Goal: Task Accomplishment & Management: Complete application form

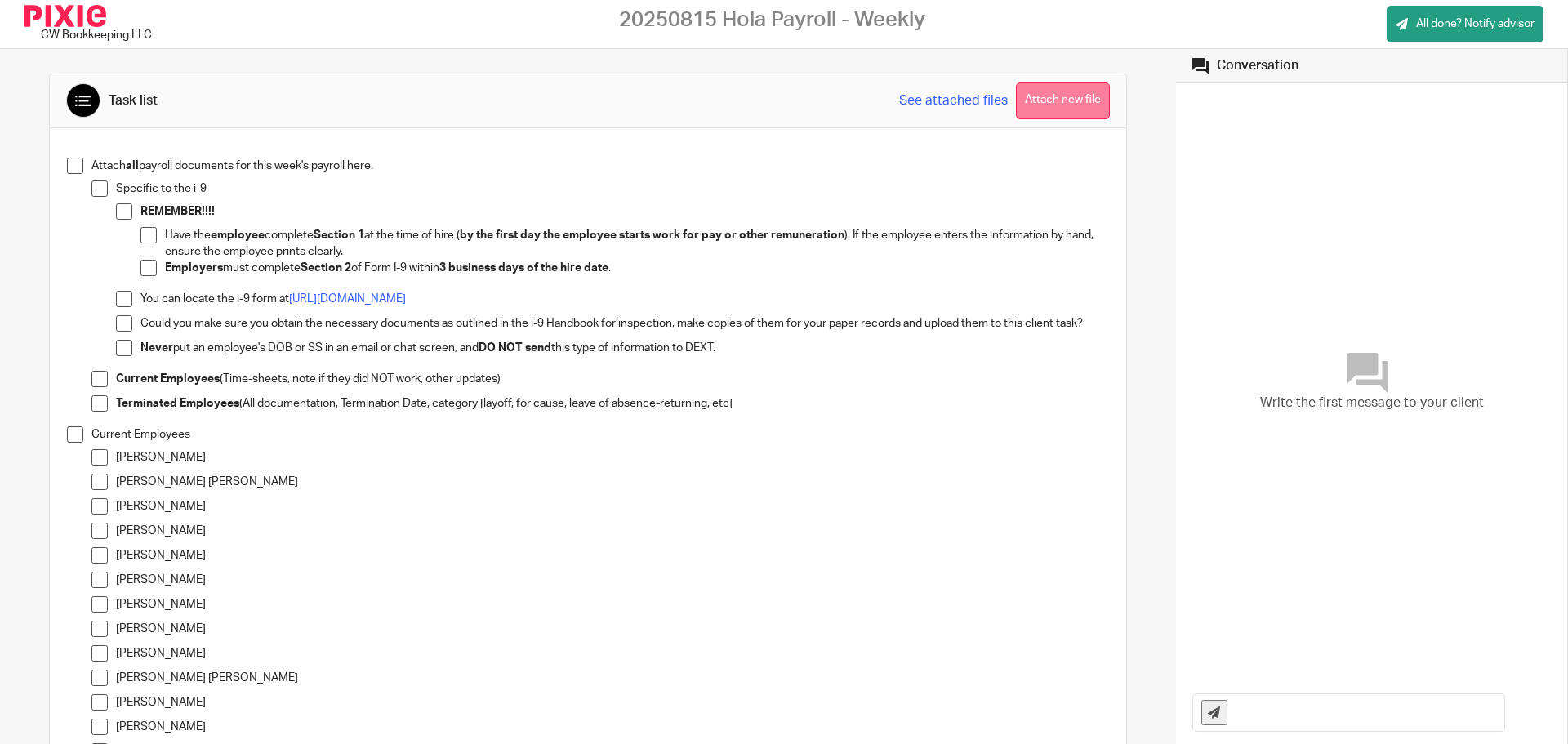
click at [1066, 116] on button "Attach new file" at bounding box center [1063, 100] width 94 height 37
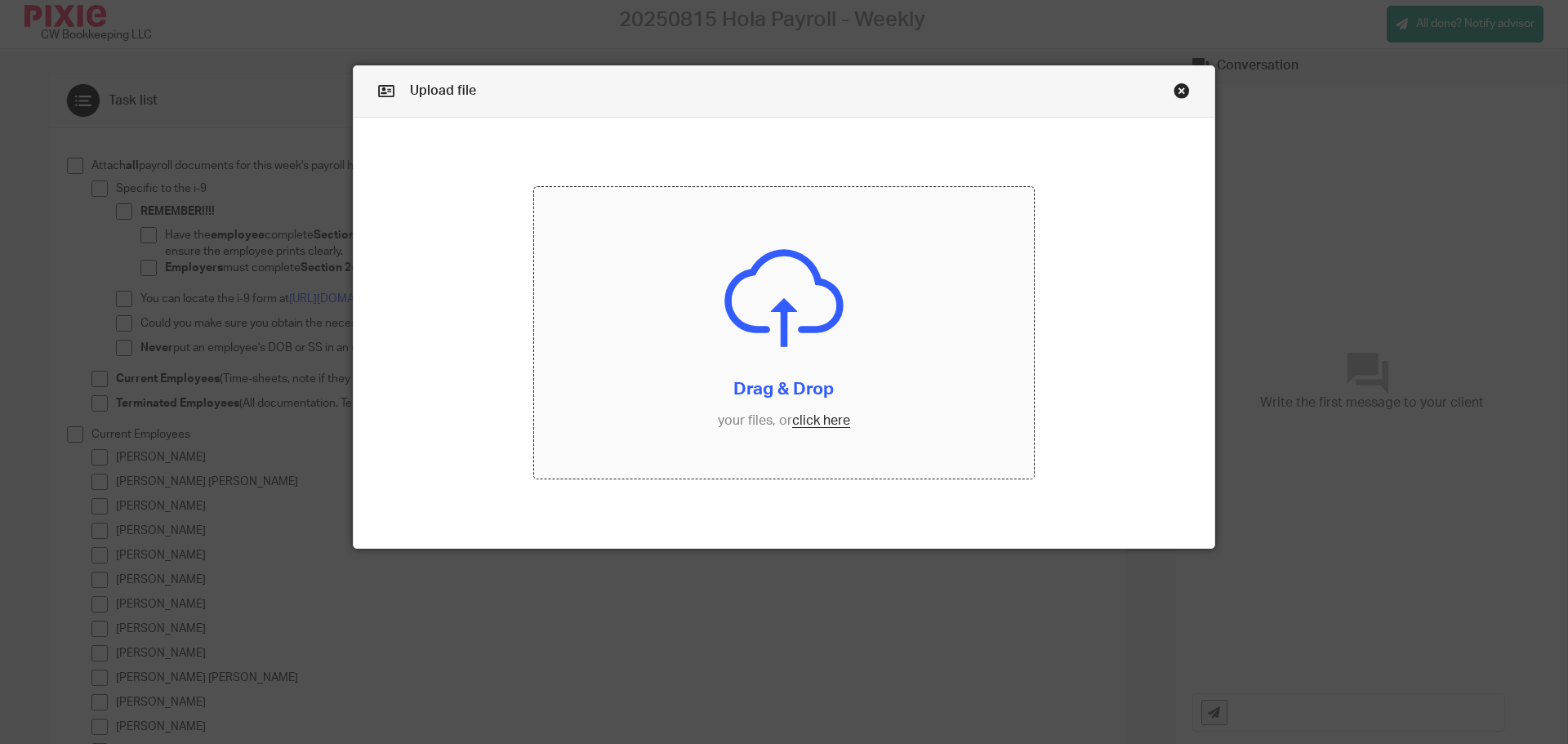
click at [832, 426] on input "file" at bounding box center [784, 334] width 501 height 293
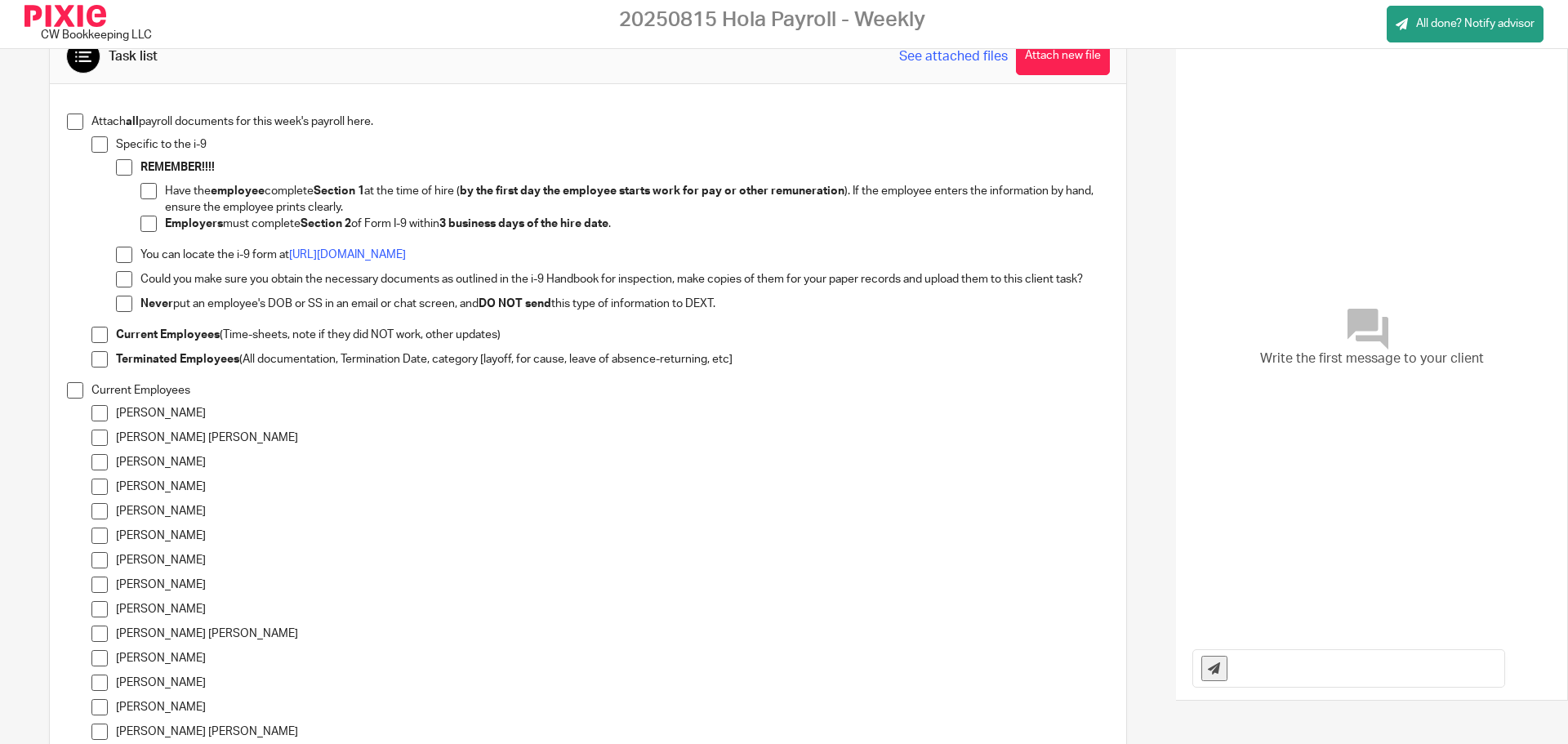
scroll to position [82, 0]
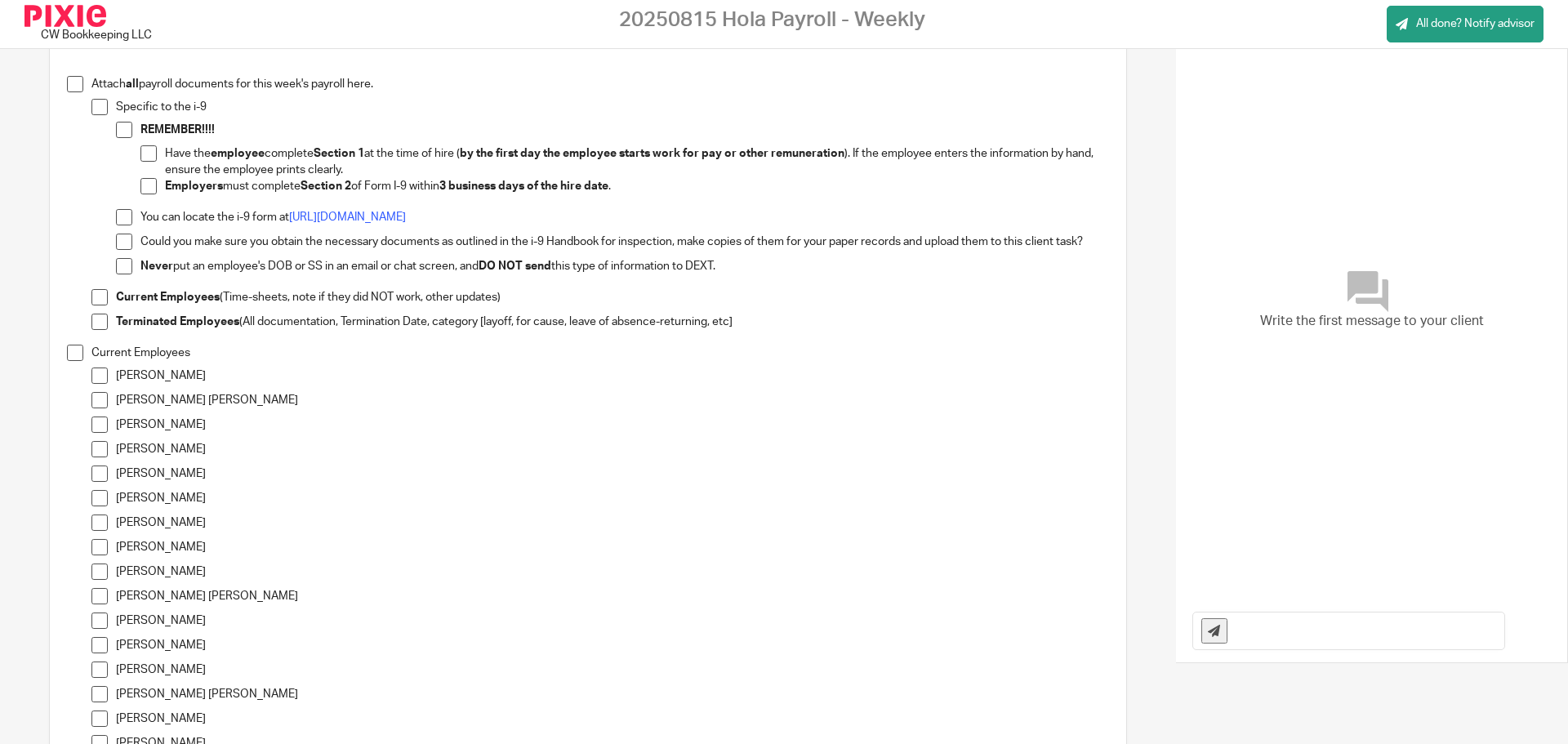
click at [101, 447] on span at bounding box center [100, 449] width 16 height 16
click at [95, 550] on span at bounding box center [100, 547] width 16 height 16
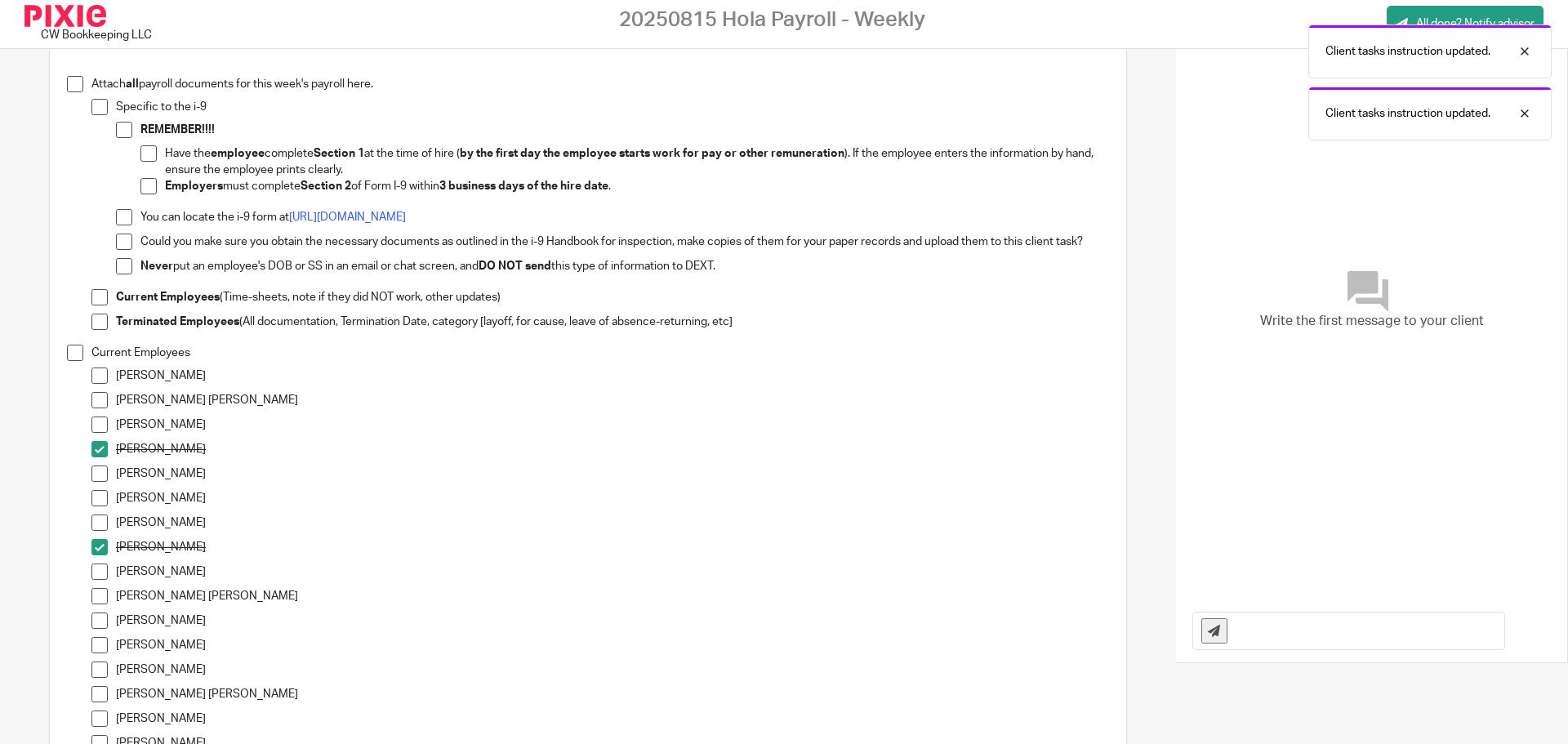
click at [100, 572] on span at bounding box center [100, 572] width 16 height 16
click at [100, 596] on span at bounding box center [100, 596] width 16 height 16
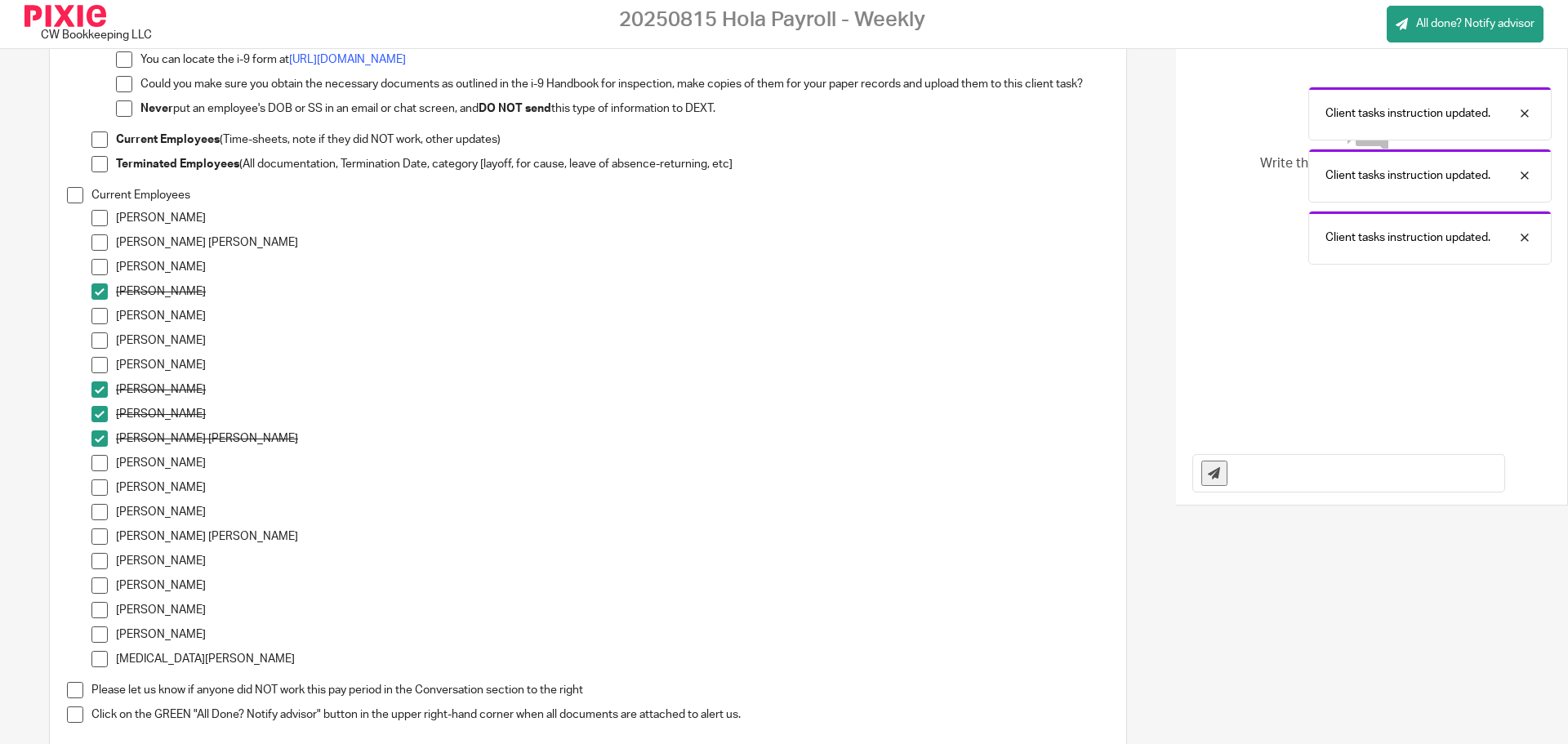
scroll to position [245, 0]
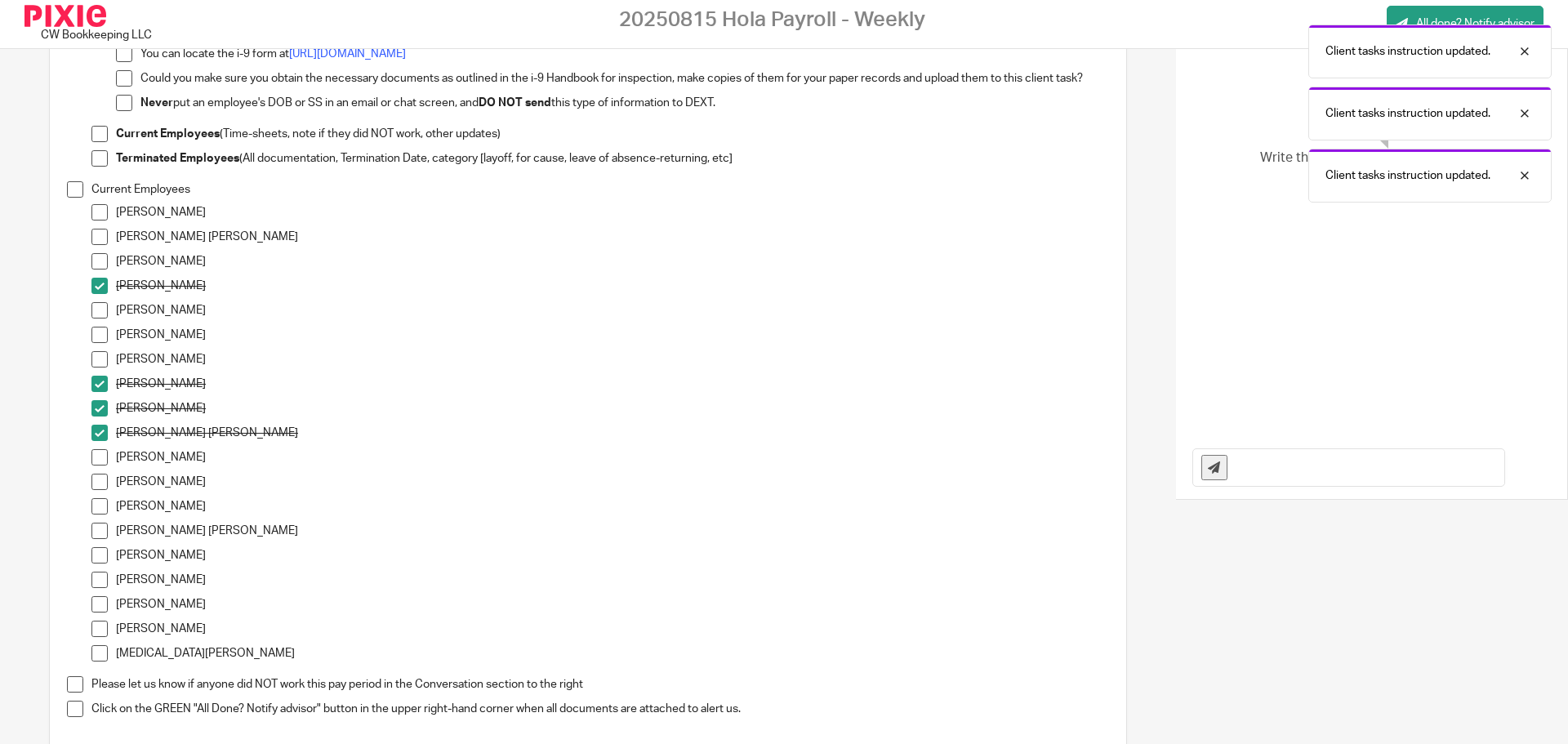
click at [99, 532] on span at bounding box center [100, 531] width 16 height 16
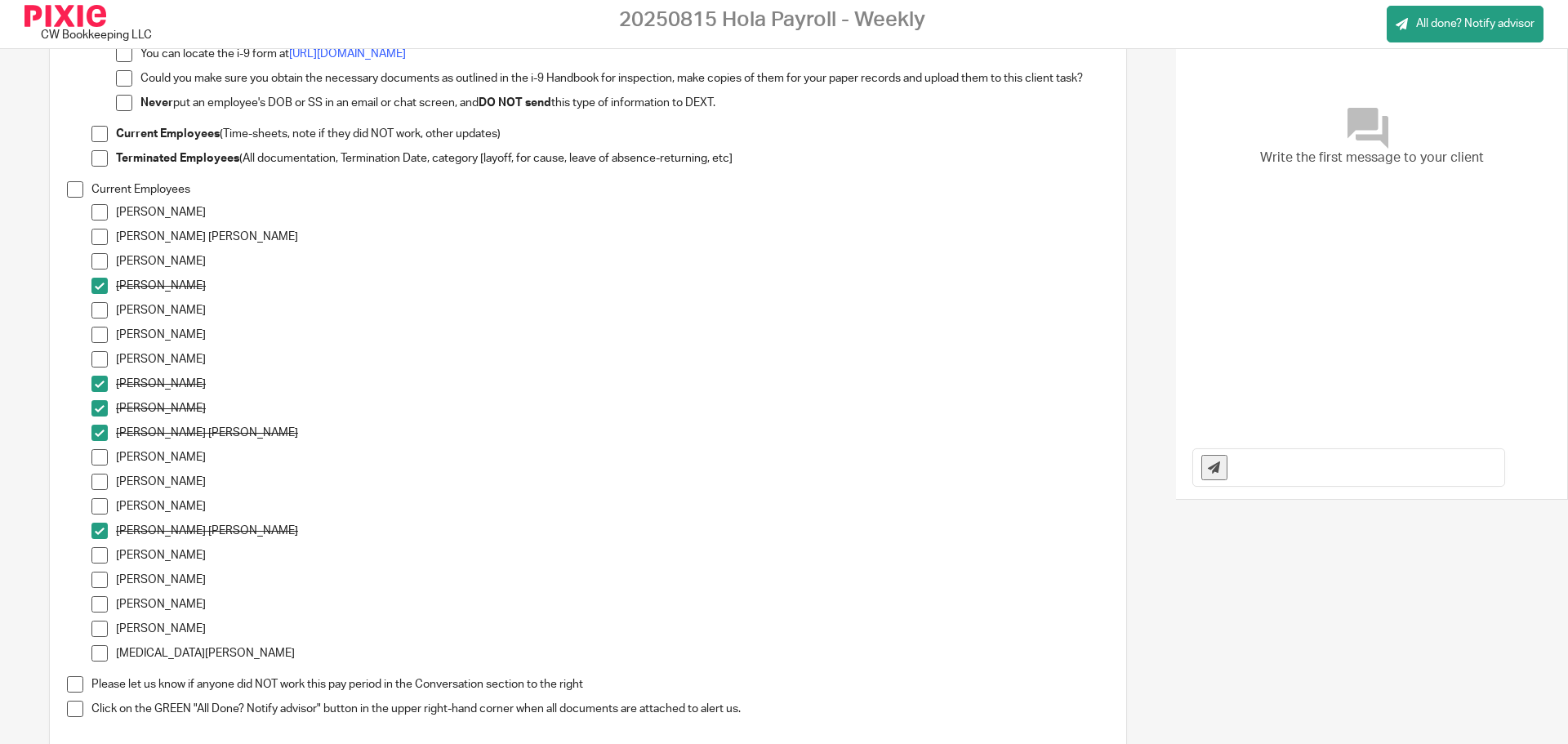
click at [98, 607] on span at bounding box center [100, 604] width 16 height 16
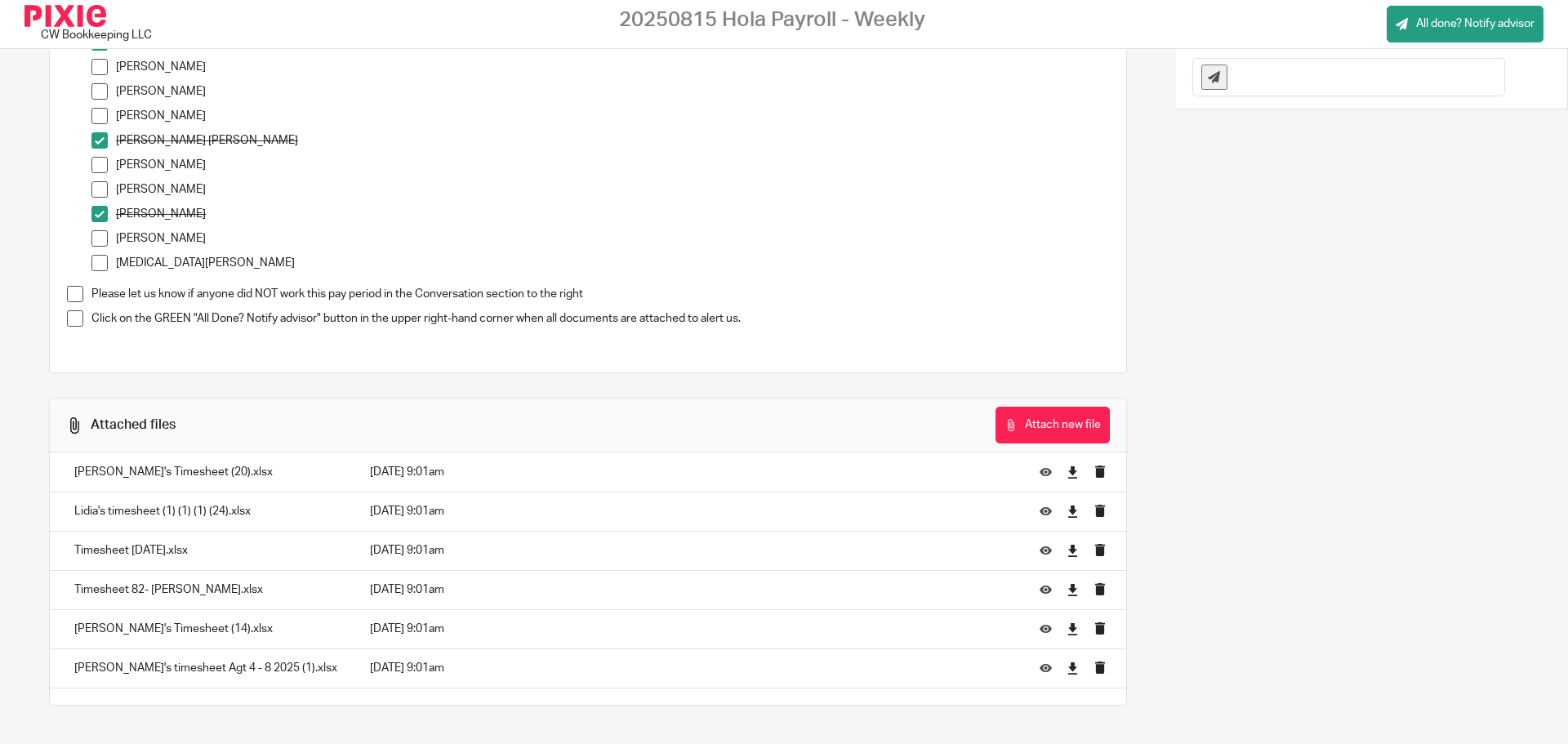
scroll to position [638, 0]
click at [1439, 30] on span "All done? Notify advisor" at bounding box center [1475, 23] width 119 height 16
